Goal: Task Accomplishment & Management: Use online tool/utility

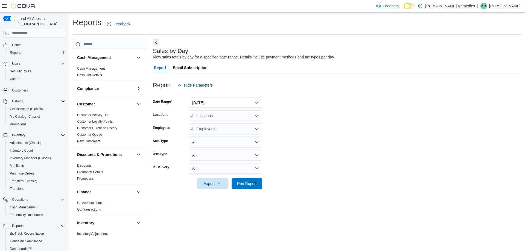
click at [249, 101] on button "Yesterday" at bounding box center [225, 102] width 73 height 11
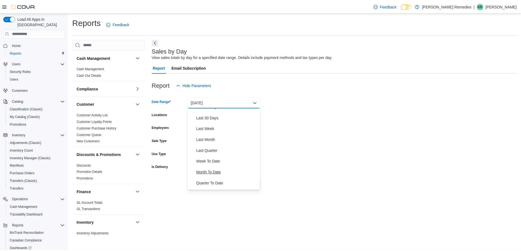
scroll to position [82, 0]
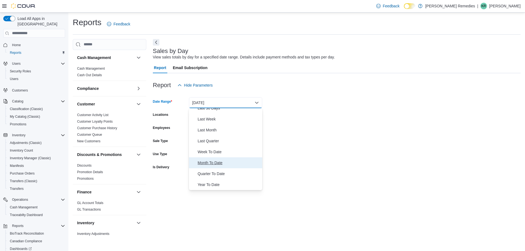
click at [229, 164] on span "Month To Date" at bounding box center [229, 163] width 62 height 7
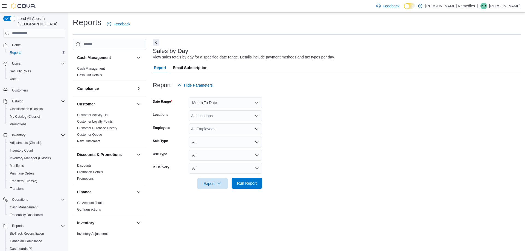
click at [256, 180] on span "Run Report" at bounding box center [247, 183] width 24 height 11
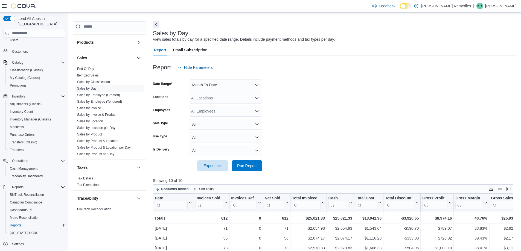
scroll to position [27, 0]
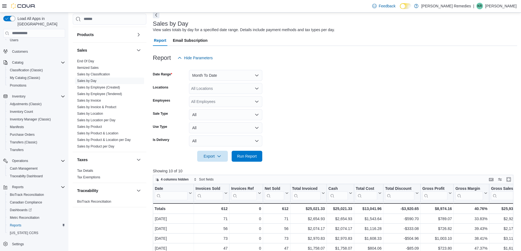
click at [337, 100] on form "Date Range Month To Date Locations All Locations Employees All Employees Sale T…" at bounding box center [335, 112] width 364 height 98
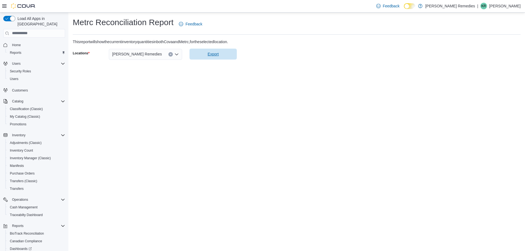
click at [221, 55] on span "Export" at bounding box center [213, 54] width 41 height 11
